Goal: Task Accomplishment & Management: Complete application form

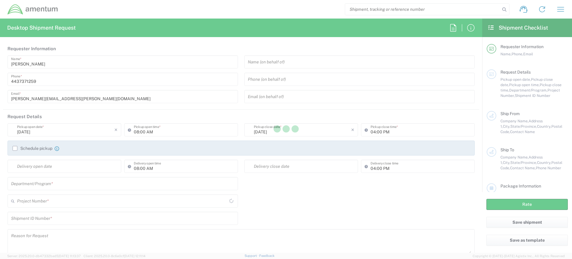
type input "[GEOGRAPHIC_DATA]"
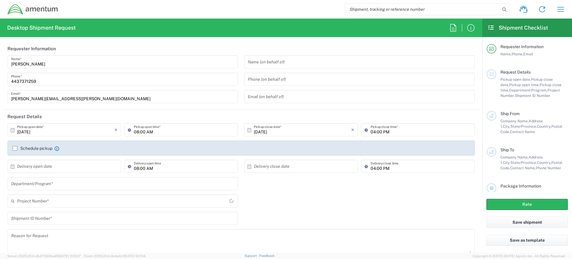
type input "4407.0.0001.0001.TVL"
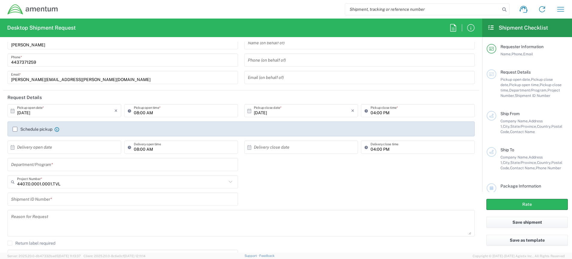
scroll to position [30, 0]
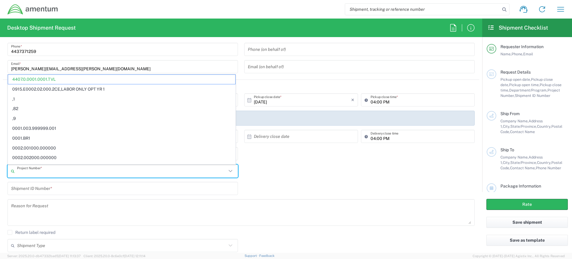
click at [108, 172] on input "text" at bounding box center [122, 171] width 210 height 10
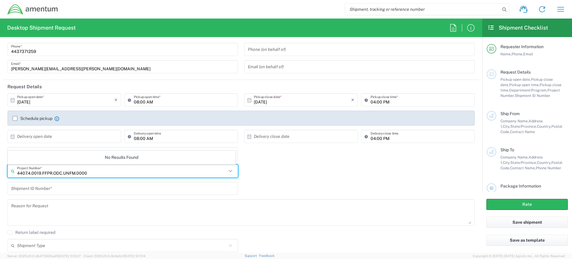
type input "4407.4.0019.FFPR.ODC.UNFM.0000"
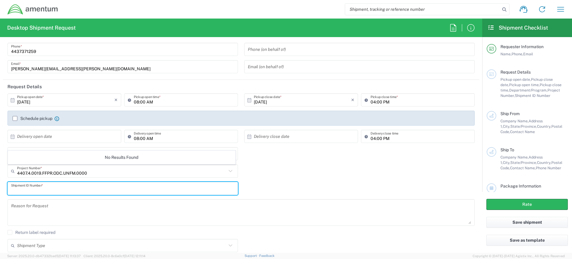
click at [94, 189] on input "text" at bounding box center [122, 189] width 223 height 10
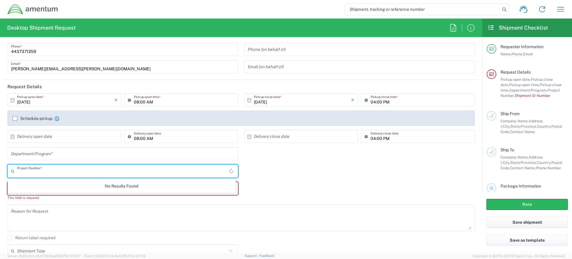
click at [92, 173] on input "text" at bounding box center [123, 171] width 212 height 10
type input "4407.4.0019.FFPR.ODC.UNFM.0000"
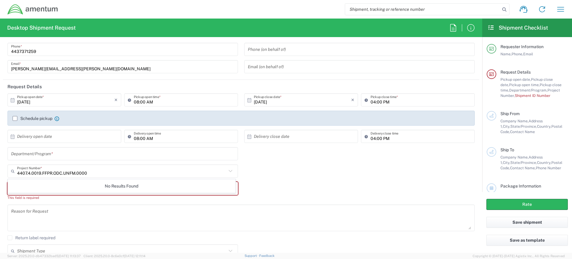
click at [84, 182] on div "No Results Found" at bounding box center [122, 186] width 228 height 14
click at [81, 185] on div "No Results Found" at bounding box center [122, 186] width 228 height 14
click at [46, 157] on input "text" at bounding box center [122, 154] width 223 height 10
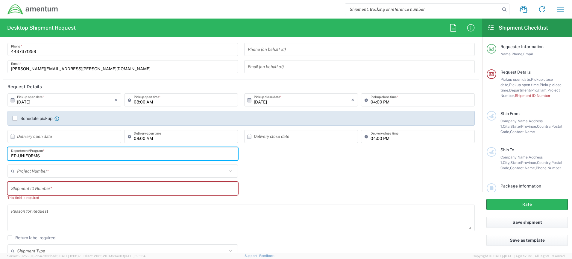
type input "EP-UNIFORMS"
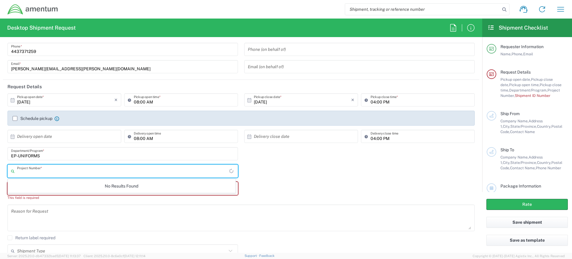
click at [40, 173] on input "text" at bounding box center [123, 171] width 212 height 10
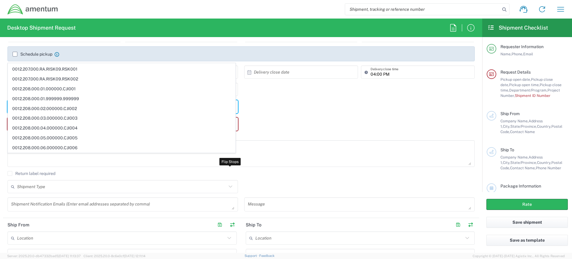
scroll to position [150, 0]
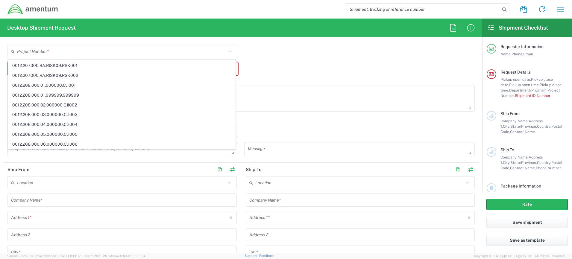
click at [278, 125] on div "Shipment Type Batch Regular" at bounding box center [241, 133] width 474 height 17
type input "4407.0.0001.0001.TVL"
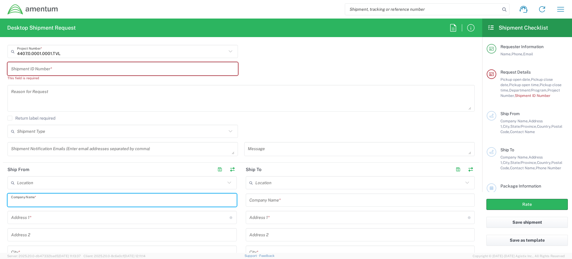
click at [46, 200] on input "text" at bounding box center [122, 200] width 222 height 10
type input "Amentum"
type input "[PERSON_NAME][EMAIL_ADDRESS][PERSON_NAME][DOMAIN_NAME]"
type input "[STREET_ADDRESS]"
type input "Suite 400"
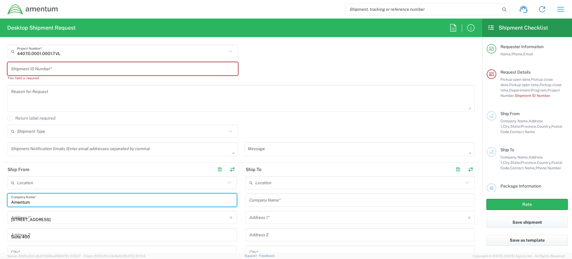
type input "[PERSON_NAME]"
type input "MD"
type input "[GEOGRAPHIC_DATA]"
type input "20701"
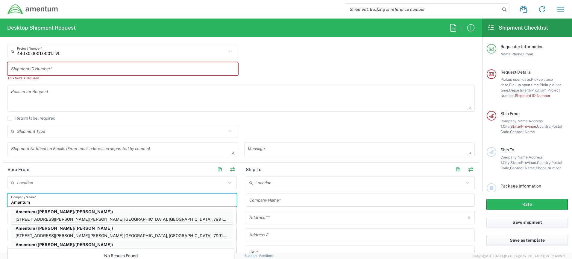
scroll to position [120, 0]
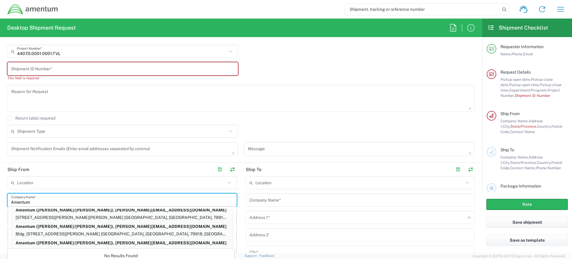
click at [118, 183] on input "text" at bounding box center [121, 183] width 208 height 10
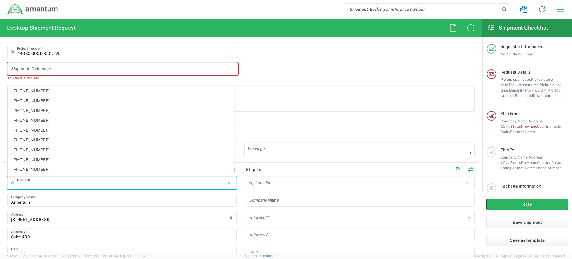
scroll to position [240, 0]
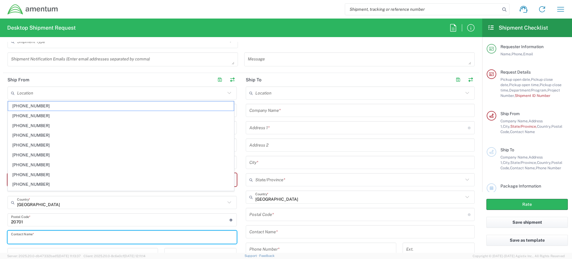
click at [86, 242] on input "text" at bounding box center [122, 237] width 222 height 10
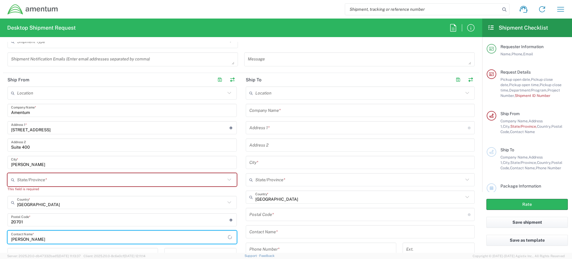
scroll to position [250, 0]
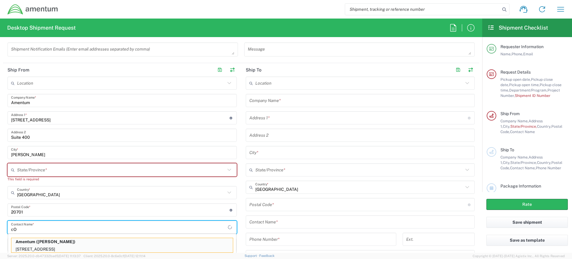
type input "c"
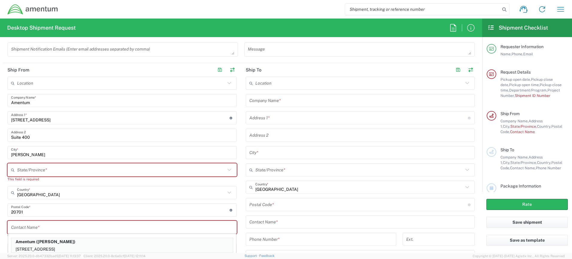
click at [83, 240] on p "Amentum ([PERSON_NAME])" at bounding box center [122, 241] width 222 height 7
type input "[GEOGRAPHIC_DATA]"
type input "[US_STATE]"
type input "[PERSON_NAME]"
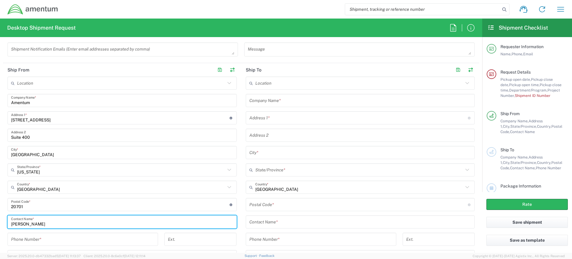
click at [83, 240] on input "tel" at bounding box center [82, 240] width 143 height 10
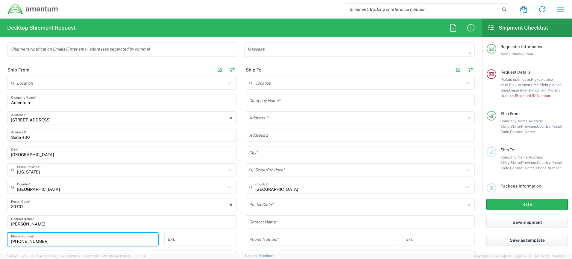
type input "[PHONE_NUMBER]"
click at [273, 102] on input "text" at bounding box center [361, 101] width 222 height 10
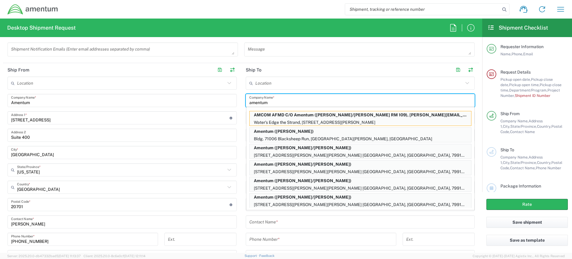
type input "amentum"
click at [264, 86] on input "text" at bounding box center [359, 83] width 208 height 10
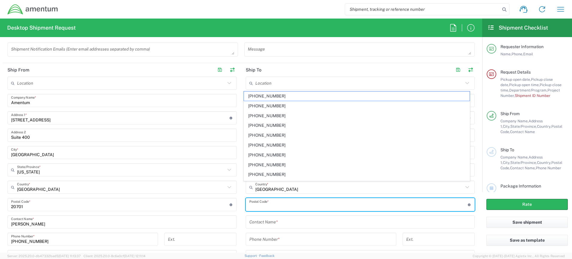
click at [271, 204] on input "undefined" at bounding box center [359, 205] width 219 height 10
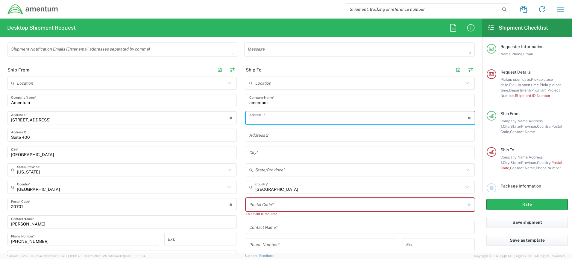
click at [260, 118] on input "text" at bounding box center [359, 118] width 219 height 10
type input "[STREET_ADDRESS]"
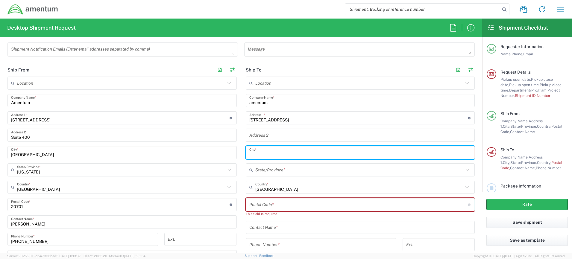
click at [256, 155] on input "text" at bounding box center [361, 153] width 222 height 10
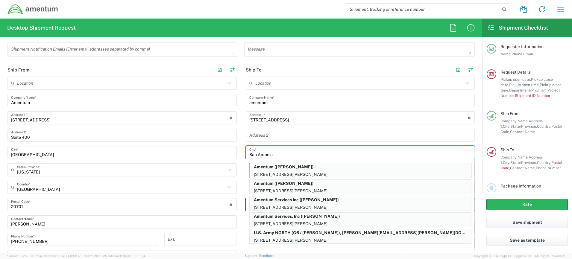
type input "San Antonio"
click at [298, 134] on input "text" at bounding box center [361, 135] width 222 height 10
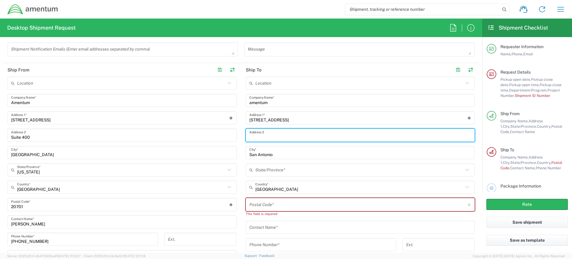
click at [261, 172] on input "text" at bounding box center [359, 170] width 208 height 10
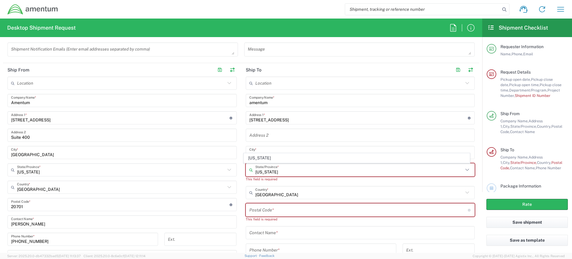
type input "[US_STATE]"
click at [275, 211] on input "undefined" at bounding box center [359, 210] width 219 height 10
click at [266, 172] on input "text" at bounding box center [359, 170] width 208 height 10
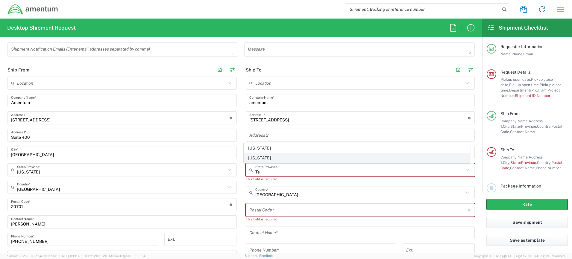
click at [266, 161] on span "[US_STATE]" at bounding box center [357, 158] width 226 height 9
type input "[US_STATE]"
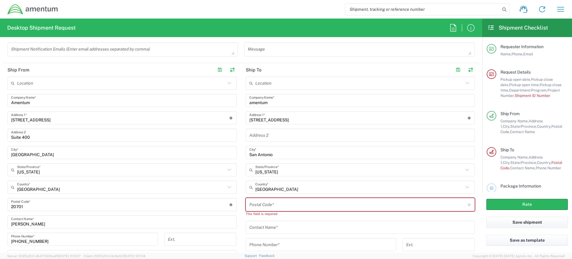
click at [267, 204] on input "undefined" at bounding box center [359, 205] width 219 height 10
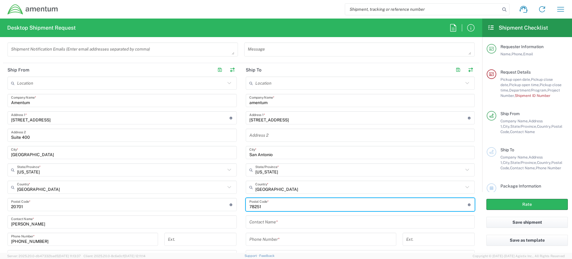
type input "78251"
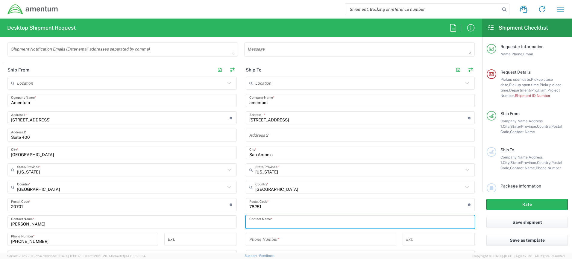
click at [266, 222] on input "text" at bounding box center [361, 222] width 222 height 10
type input "[PERSON_NAME]"
click at [266, 242] on input "tel" at bounding box center [321, 240] width 143 height 10
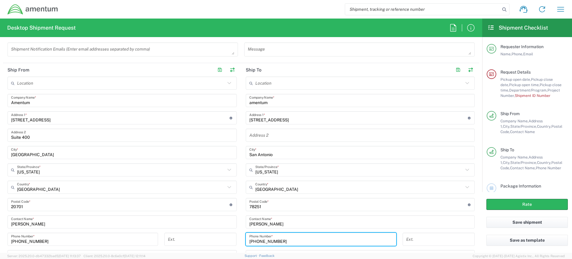
scroll to position [220, 0]
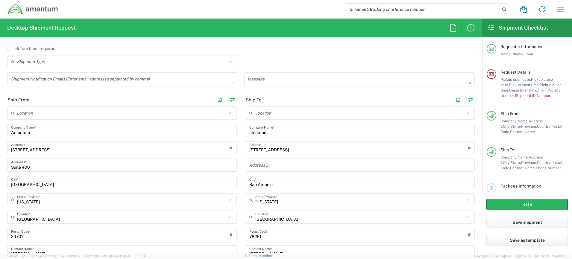
type input "[PHONE_NUMBER]"
click at [473, 224] on main "Location [PHONE_NUMBER] [PHONE_NUMBER] [PHONE_NUMBER] [PHONE_NUMBER] [PHONE_NUM…" at bounding box center [360, 216] width 238 height 218
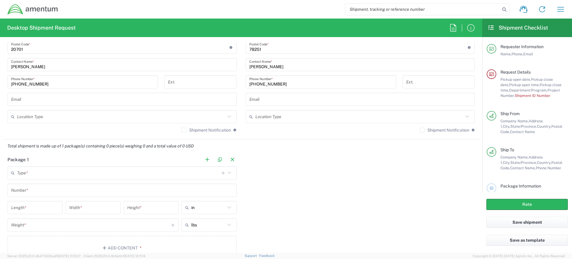
scroll to position [459, 0]
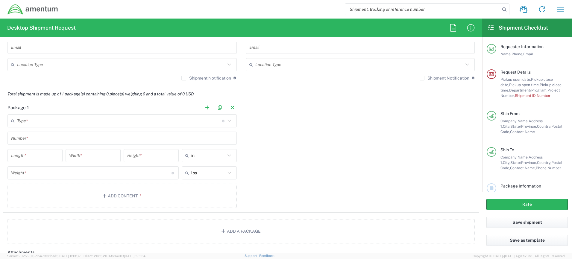
click at [227, 123] on icon at bounding box center [230, 121] width 8 height 8
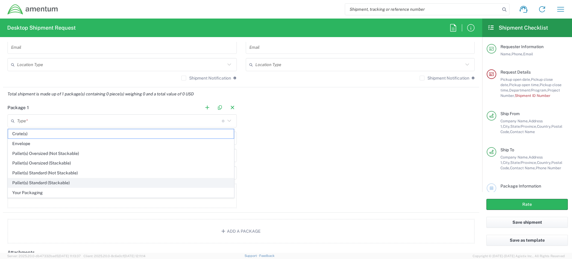
click at [79, 184] on span "Pallet(s) Standard (Stackable)" at bounding box center [121, 183] width 226 height 9
type input "Pallet(s) Standard (Stackable)"
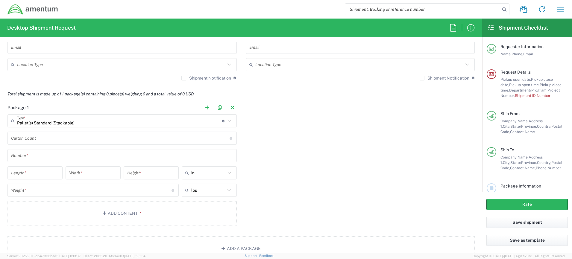
click at [47, 158] on input "text" at bounding box center [122, 156] width 222 height 10
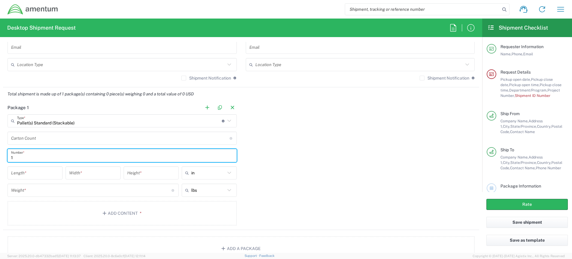
type input "1"
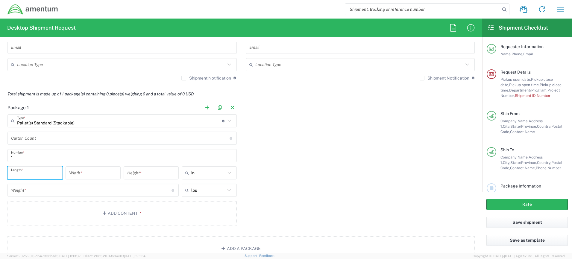
click at [41, 173] on input "number" at bounding box center [35, 173] width 48 height 10
type input "18"
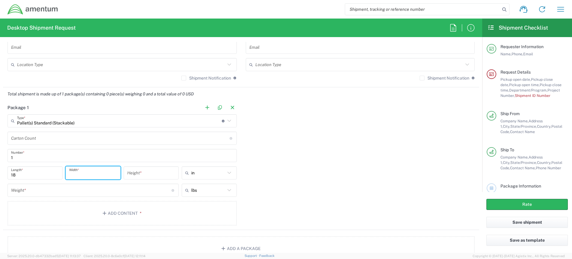
click at [84, 173] on input "number" at bounding box center [93, 173] width 48 height 10
type input "14"
click at [138, 172] on input "number" at bounding box center [151, 173] width 48 height 10
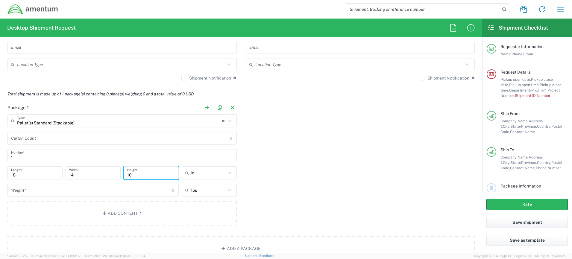
type input "10"
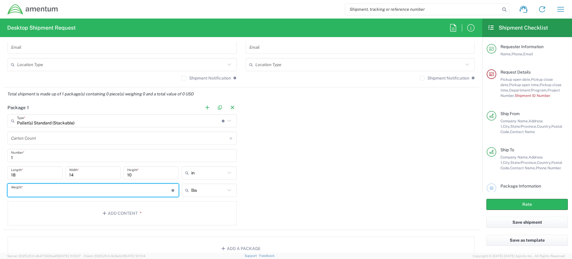
click at [92, 188] on input "number" at bounding box center [91, 190] width 161 height 10
type input "5"
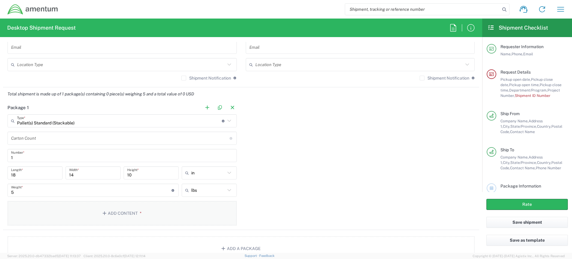
click at [112, 217] on button "Add Content *" at bounding box center [121, 213] width 229 height 25
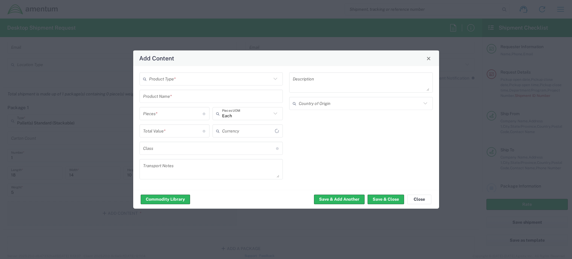
type input "US Dollar"
click at [276, 80] on icon at bounding box center [276, 79] width 8 height 8
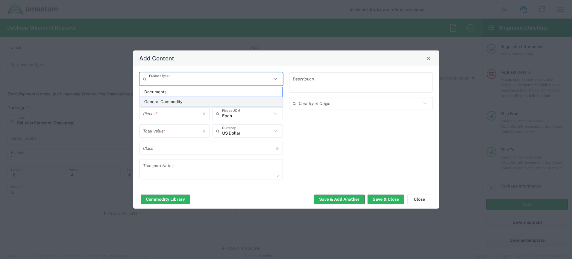
click at [170, 102] on span "General Commodity" at bounding box center [211, 101] width 143 height 9
type input "General Commodity"
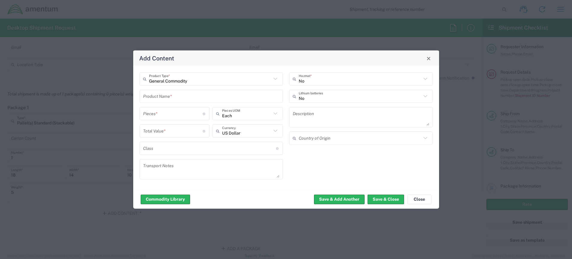
click at [190, 97] on input "text" at bounding box center [211, 96] width 137 height 10
type input "Uniforms"
click at [185, 114] on input "number" at bounding box center [173, 113] width 60 height 10
type input "1"
click at [175, 133] on input "number" at bounding box center [173, 131] width 60 height 10
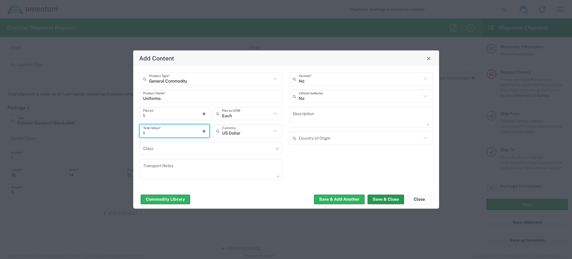
type input "1"
click at [385, 200] on button "Save & Close" at bounding box center [386, 200] width 37 height 10
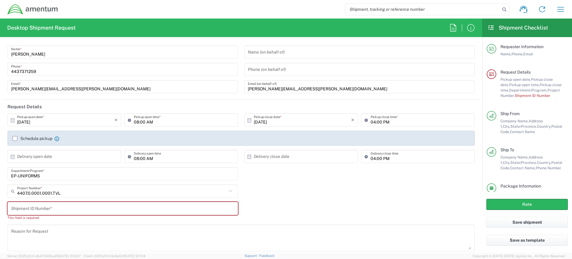
scroll to position [0, 0]
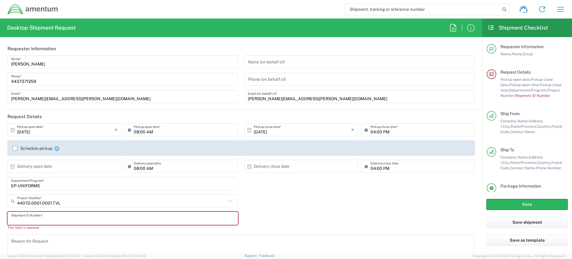
click at [143, 215] on input "text" at bounding box center [122, 219] width 223 height 10
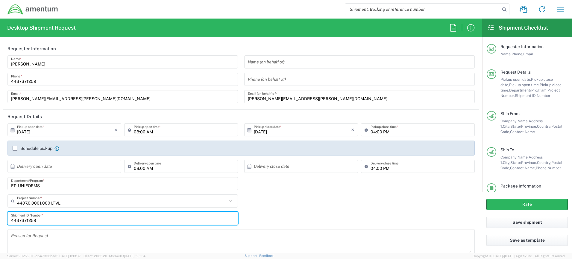
type input "4437371259"
click at [125, 202] on input "text" at bounding box center [122, 201] width 210 height 10
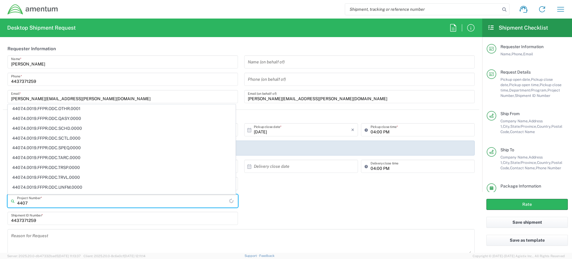
scroll to position [3480, 0]
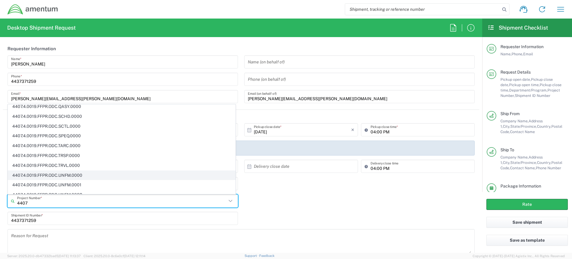
click at [123, 175] on span "4407.4.0019.FFPR.ODC.UNFM.0000" at bounding box center [121, 175] width 227 height 9
type input "4407.4.0019.FFPR.ODC.UNFM.0000"
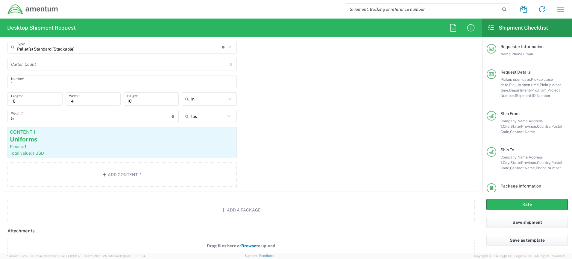
scroll to position [599, 0]
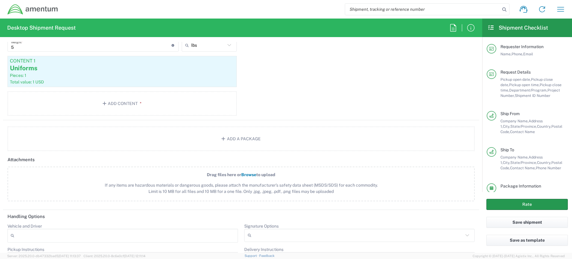
click at [502, 206] on button "Rate" at bounding box center [527, 204] width 81 height 11
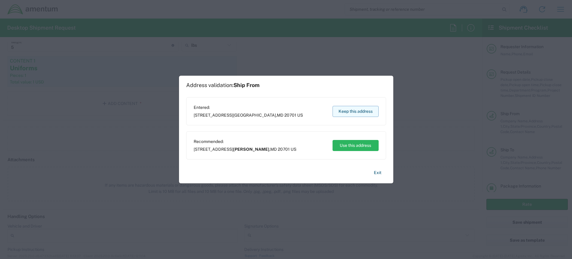
click at [364, 112] on button "Keep this address" at bounding box center [356, 111] width 46 height 11
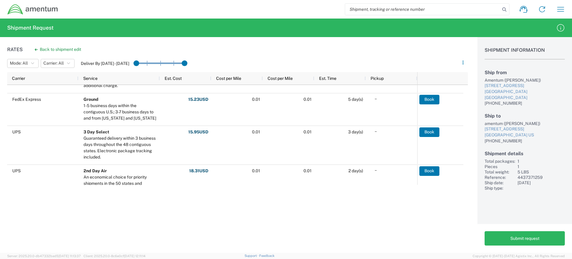
scroll to position [30, 0]
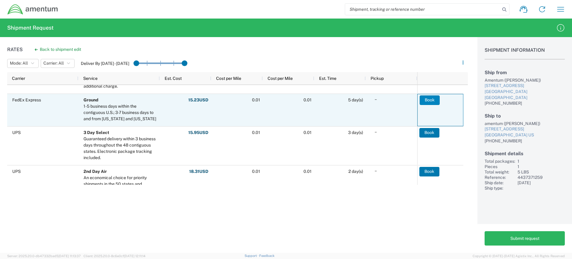
click at [426, 100] on button "Book" at bounding box center [430, 101] width 20 height 10
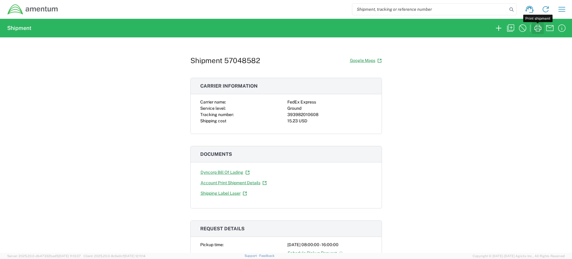
click at [536, 28] on icon "button" at bounding box center [538, 28] width 10 height 10
click at [524, 28] on icon "button" at bounding box center [523, 28] width 10 height 10
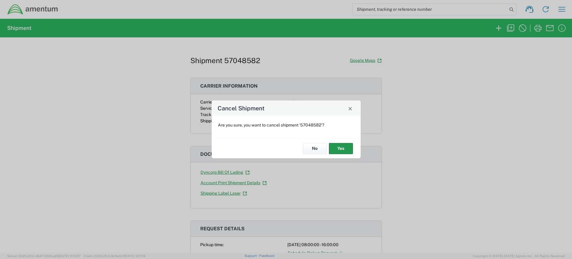
click at [342, 148] on button "Yes" at bounding box center [341, 148] width 24 height 11
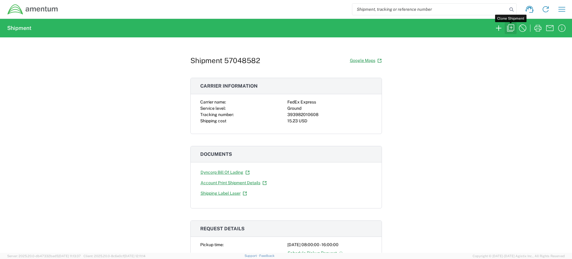
click at [509, 26] on icon "button" at bounding box center [511, 28] width 10 height 10
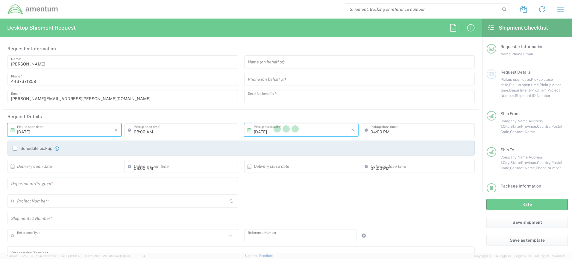
type input "[PERSON_NAME][EMAIL_ADDRESS][PERSON_NAME][DOMAIN_NAME]"
type input "Shipment Id Number"
type input "4437371259"
type textarea "[PERSON_NAME][EMAIL_ADDRESS][PERSON_NAME][DOMAIN_NAME]"
type input "Amentum"
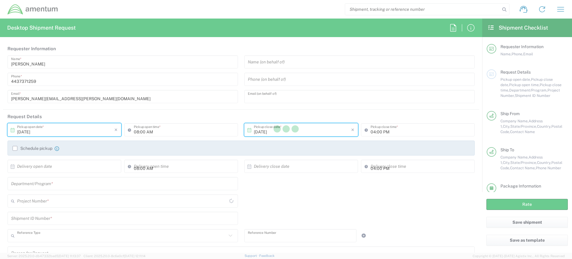
type input "[STREET_ADDRESS]"
type input "Suite 400"
type input "[GEOGRAPHIC_DATA]"
type input "[US_STATE]"
type input "20701"
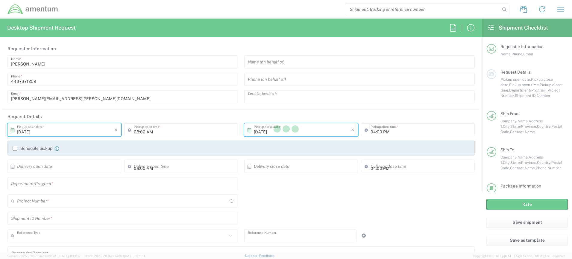
type input "[PERSON_NAME]"
type input "[PHONE_NUMBER]"
type input "amentum"
type input "[STREET_ADDRESS]"
type input "San Antonio"
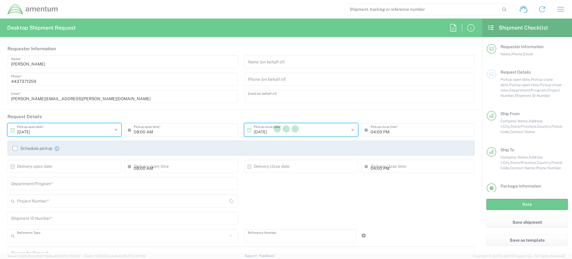
type input "[US_STATE]"
type input "78251"
type input "[PERSON_NAME]"
type input "[PHONE_NUMBER]"
type input "Pallet(s) Standard (Stackable)"
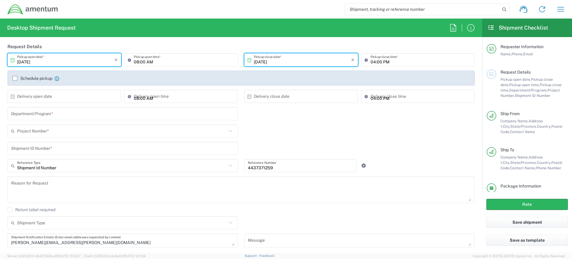
scroll to position [30, 0]
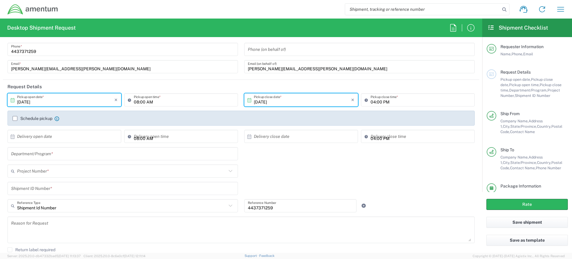
click at [106, 189] on input "text" at bounding box center [122, 189] width 223 height 10
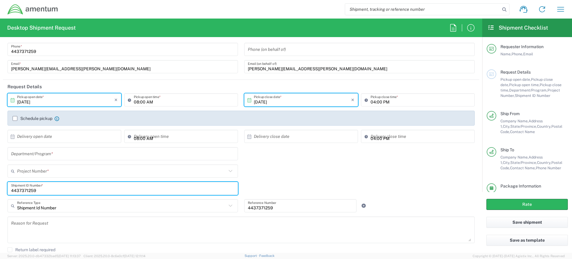
type input "4437371259"
click at [128, 155] on input "text" at bounding box center [122, 154] width 223 height 10
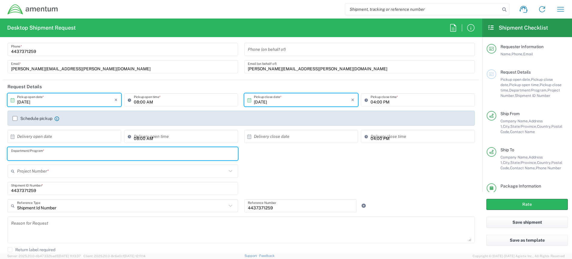
type input "E"
type input "Uniforms"
click at [107, 170] on input "text" at bounding box center [122, 171] width 210 height 10
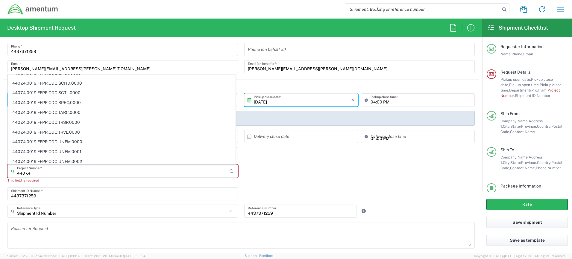
scroll to position [401, 0]
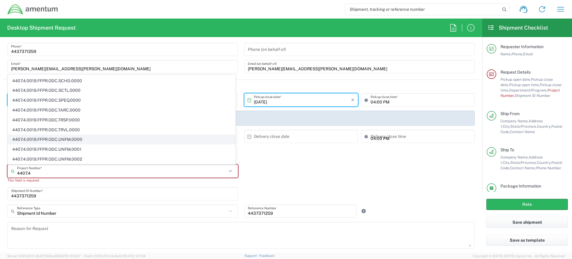
click at [28, 142] on span "4407.4.0019.FFPR.ODC.UNFM.0000" at bounding box center [121, 139] width 227 height 9
type input "4407.4.0019.FFPR.ODC.UNFM.0000"
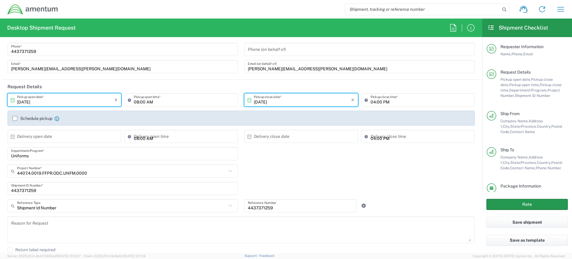
click at [518, 204] on button "Rate" at bounding box center [527, 204] width 81 height 11
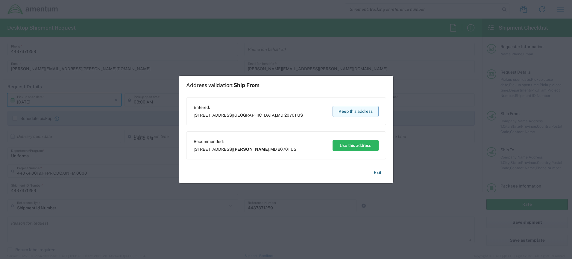
click at [354, 111] on button "Keep this address" at bounding box center [356, 111] width 46 height 11
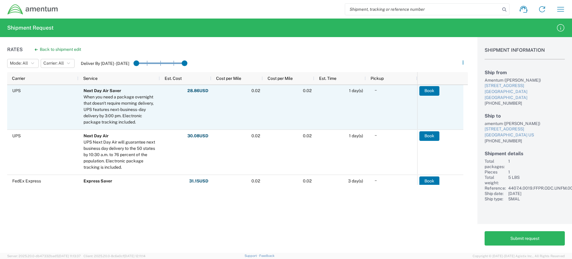
scroll to position [270, 0]
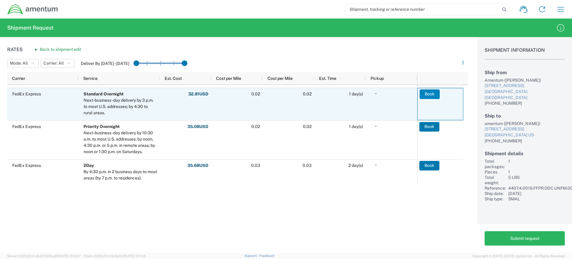
click at [430, 91] on button "Book" at bounding box center [430, 95] width 20 height 10
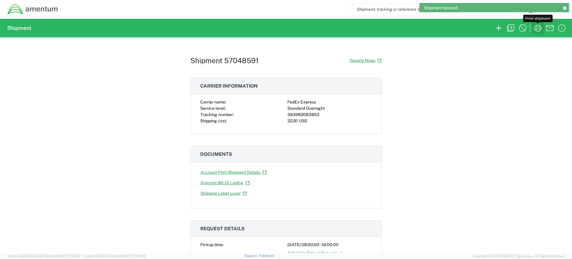
click at [537, 27] on icon "button" at bounding box center [538, 28] width 7 height 7
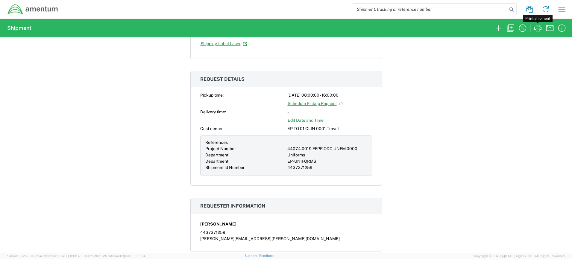
scroll to position [300, 0]
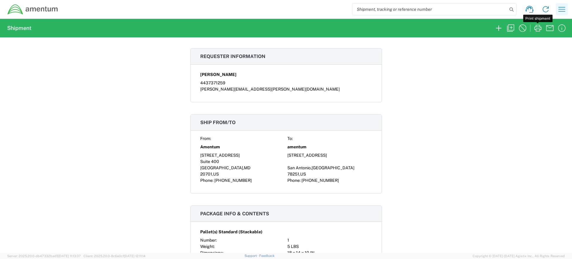
click at [564, 9] on icon "button" at bounding box center [562, 9] width 10 height 10
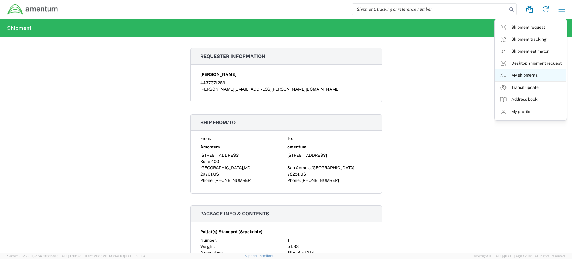
click at [527, 73] on link "My shipments" at bounding box center [530, 75] width 71 height 12
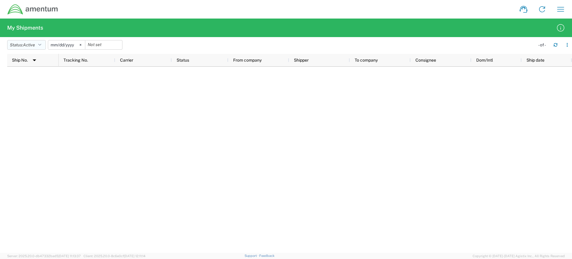
click at [41, 44] on icon "button" at bounding box center [39, 45] width 3 height 4
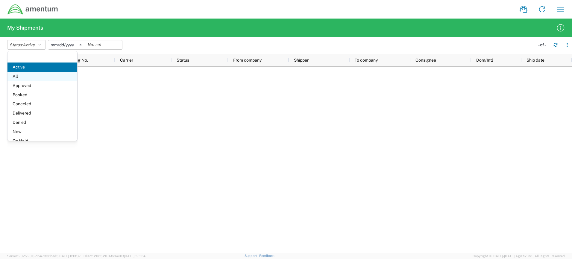
click at [27, 74] on span "All" at bounding box center [42, 76] width 70 height 9
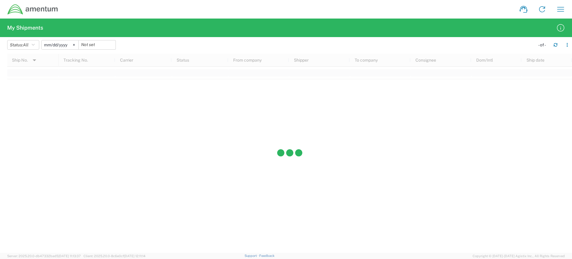
click at [417, 207] on div at bounding box center [289, 153] width 565 height 199
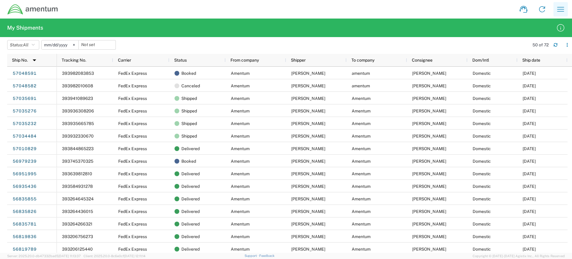
click at [562, 9] on icon "button" at bounding box center [561, 9] width 7 height 4
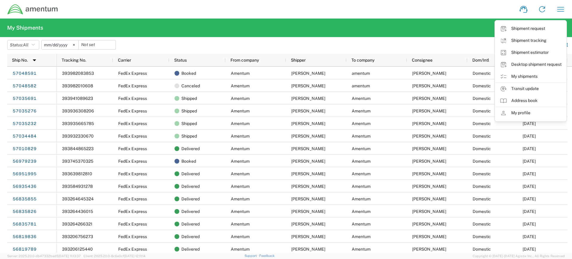
click at [461, 6] on div "Shipment request Shipment tracking Shipment estimator Desktop shipment request …" at bounding box center [314, 9] width 512 height 14
